Goal: Navigation & Orientation: Find specific page/section

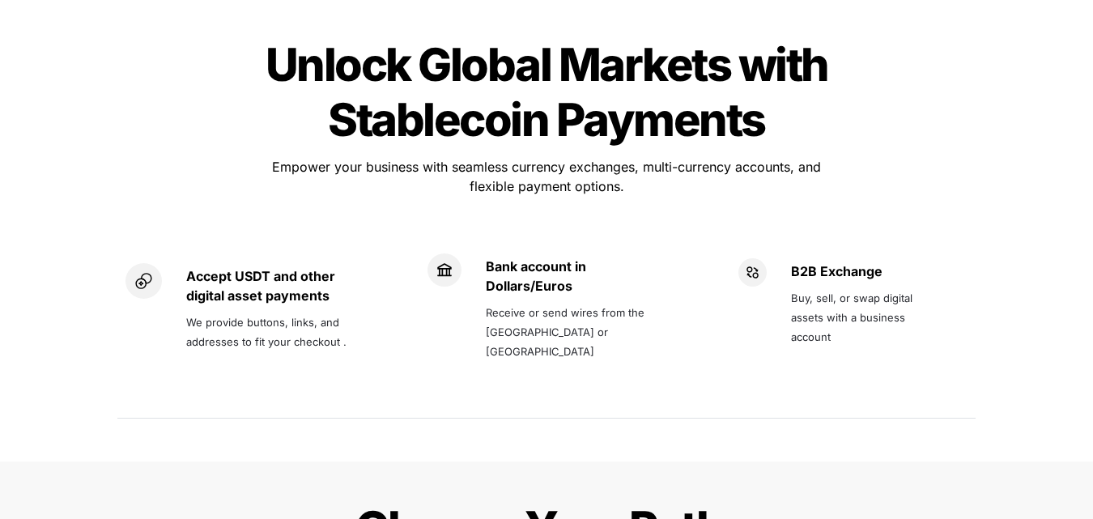
scroll to position [1134, 0]
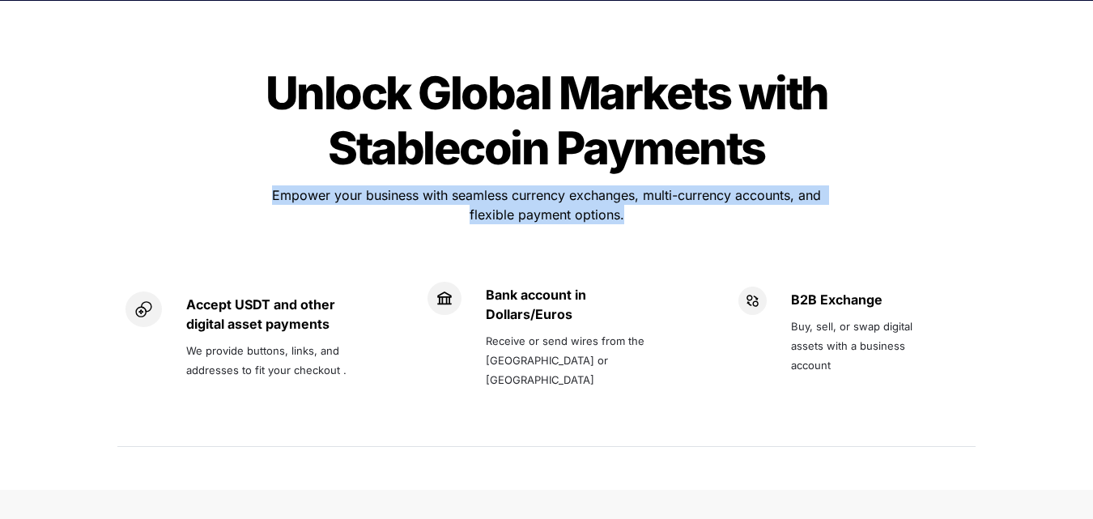
drag, startPoint x: 270, startPoint y: 138, endPoint x: 675, endPoint y: 165, distance: 406.5
click at [675, 182] on p "Empower your business with seamless currency exchanges, multi-currency accounts…" at bounding box center [546, 204] width 567 height 45
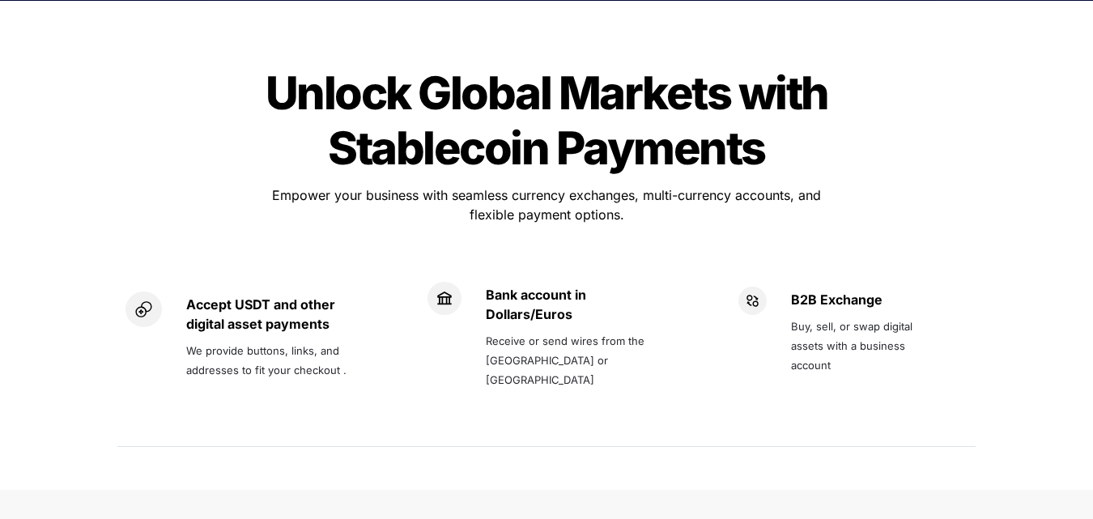
drag, startPoint x: 238, startPoint y: 103, endPoint x: 194, endPoint y: 50, distance: 68.4
click at [235, 102] on div "Unlock Global Markets with Stablecoin Payments Unlock Global Markets with Stabl…" at bounding box center [546, 258] width 891 height 431
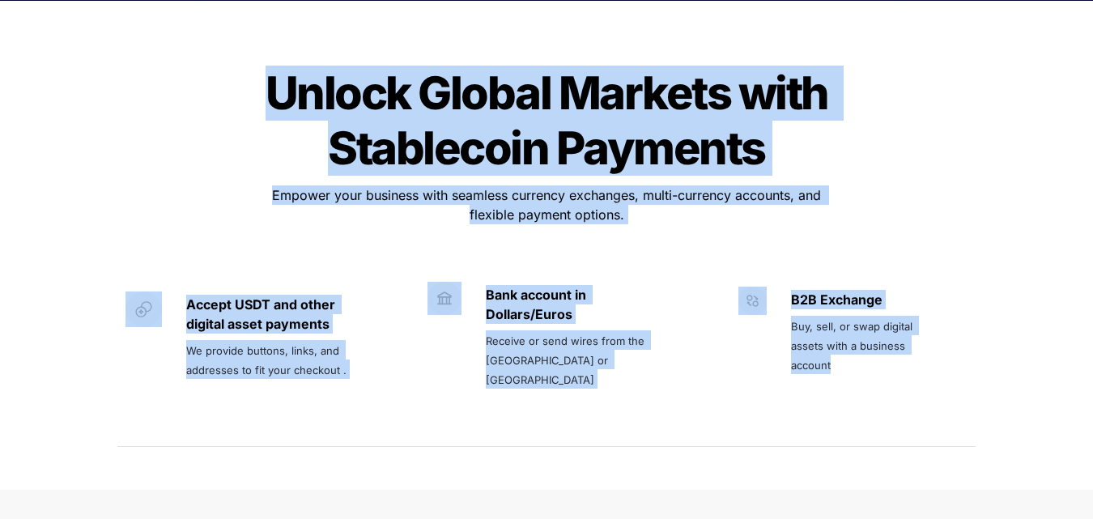
drag, startPoint x: 257, startPoint y: 32, endPoint x: 937, endPoint y: 334, distance: 743.9
click at [937, 334] on div "Unlock Global Markets with Stablecoin Payments Unlock Global Markets with Stabl…" at bounding box center [546, 258] width 891 height 431
copy div "Unlock Global Markets with Stablecoin Payments Unlock Global Markets with Stabl…"
click at [1054, 254] on div "Unlock Global Markets with Stablecoin Payments Unlock Global Markets with Stabl…" at bounding box center [546, 258] width 1093 height 463
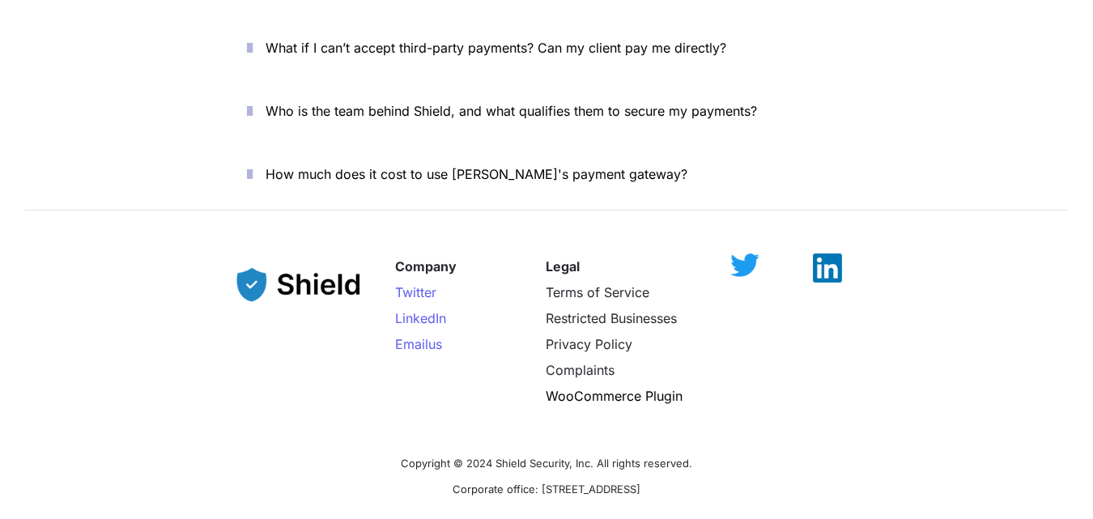
scroll to position [6040, 0]
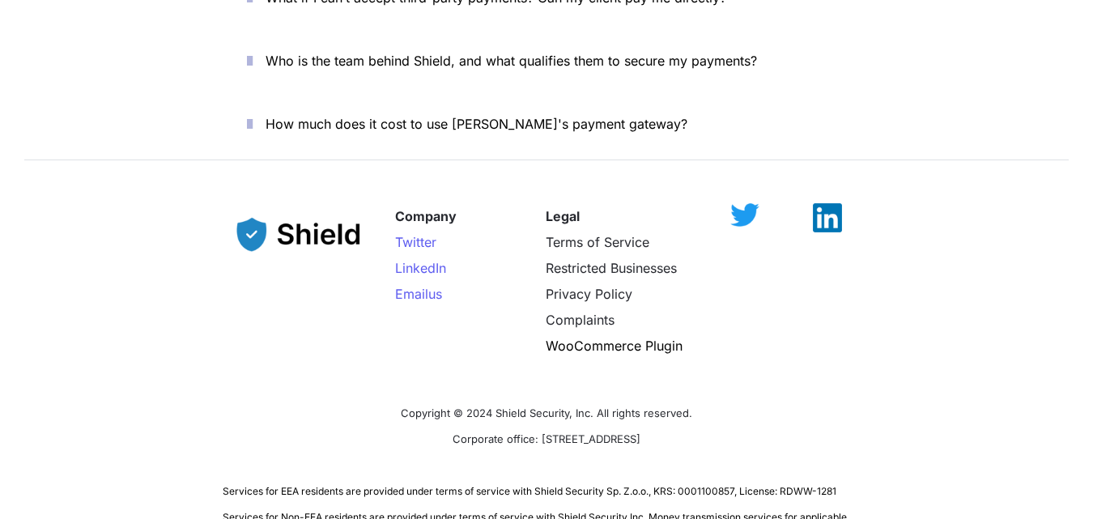
scroll to position [6064, 0]
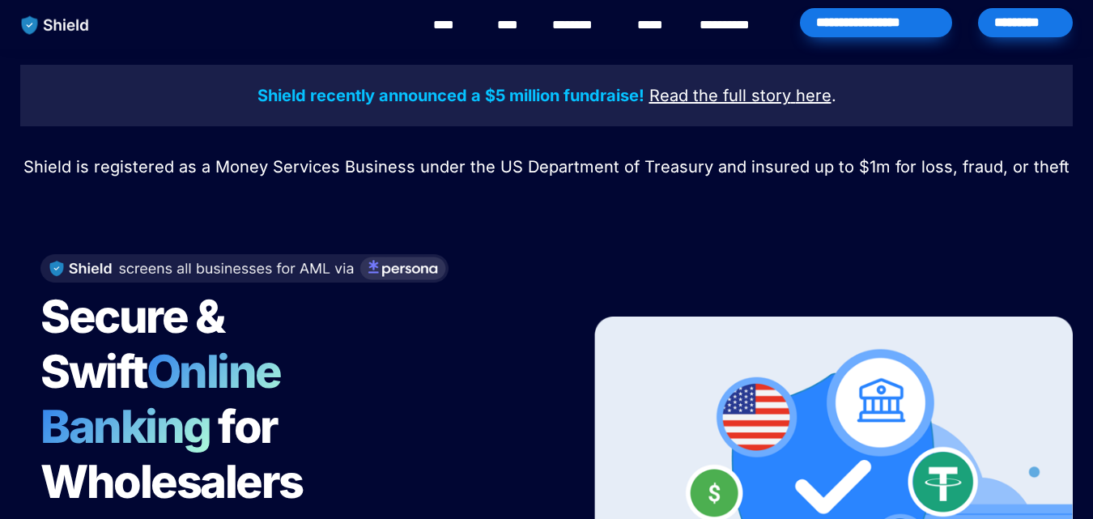
click at [215, 7] on div "**********" at bounding box center [604, 25] width 964 height 50
